Goal: Task Accomplishment & Management: Manage account settings

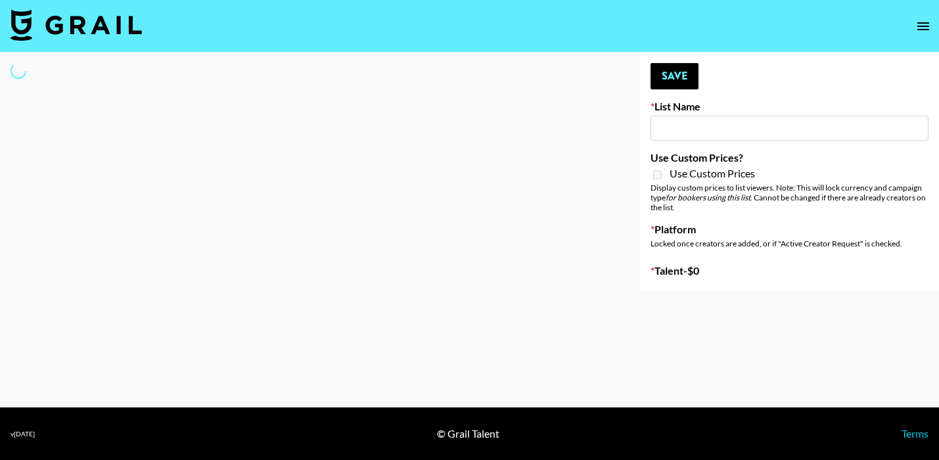
type input "Interscope Song Promo List"
select select "Song"
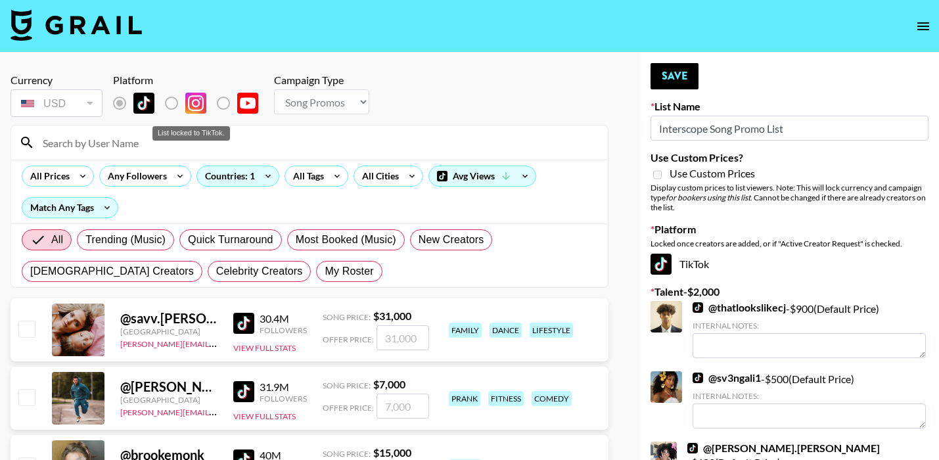
click at [164, 141] on div "List locked to TikTok." at bounding box center [191, 129] width 80 height 25
click at [145, 148] on input at bounding box center [317, 142] width 565 height 21
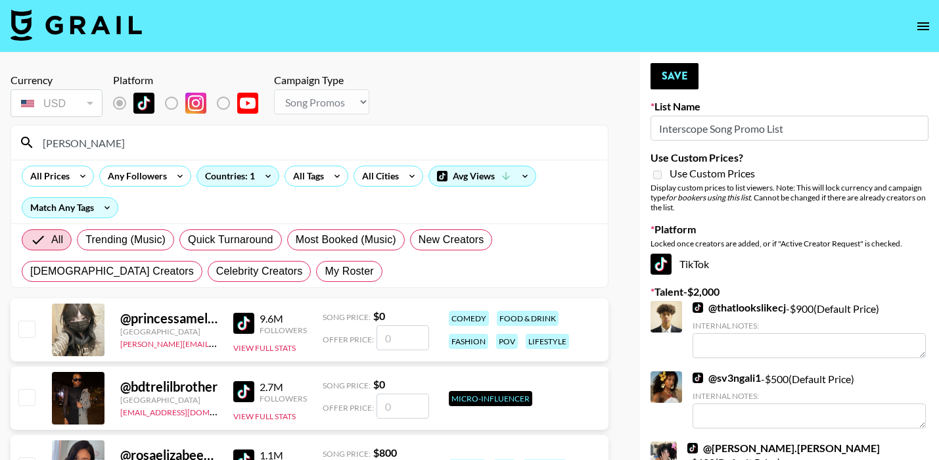
type input "eliand"
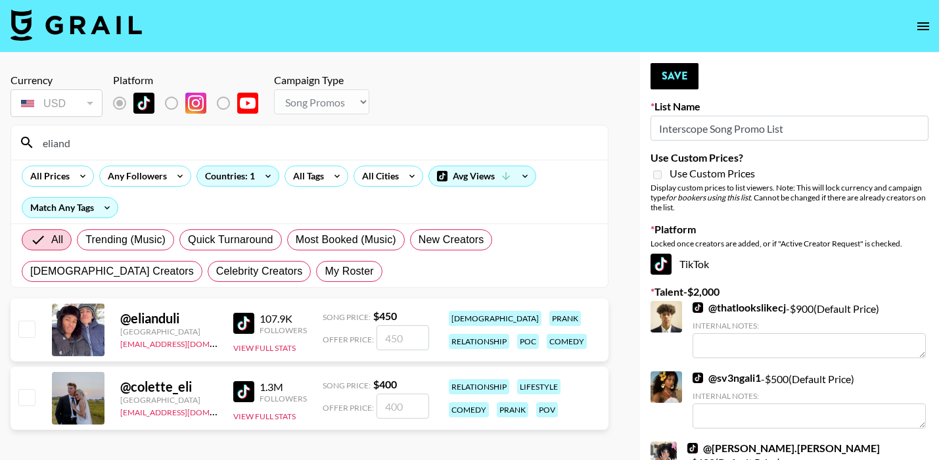
click at [31, 326] on input "checkbox" at bounding box center [26, 329] width 16 height 16
checkbox input "true"
type input "450"
click at [660, 70] on button "Save" at bounding box center [674, 76] width 48 height 26
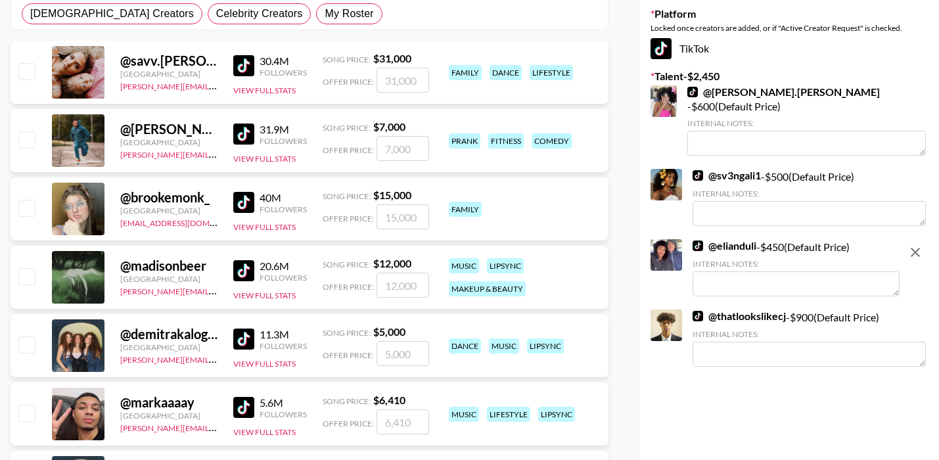
scroll to position [261, 0]
